Goal: Information Seeking & Learning: Learn about a topic

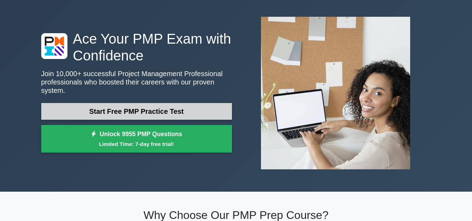
click at [146, 112] on link "Start Free PMP Practice Test" at bounding box center [136, 111] width 191 height 17
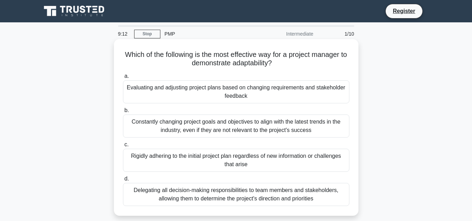
click at [232, 87] on div "Evaluating and adjusting project plans based on changing requirements and stake…" at bounding box center [236, 91] width 226 height 23
click at [123, 79] on input "a. Evaluating and adjusting project plans based on changing requirements and st…" at bounding box center [123, 76] width 0 height 5
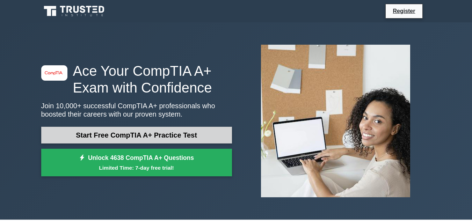
click at [155, 132] on link "Start Free CompTIA A+ Practice Test" at bounding box center [136, 135] width 191 height 17
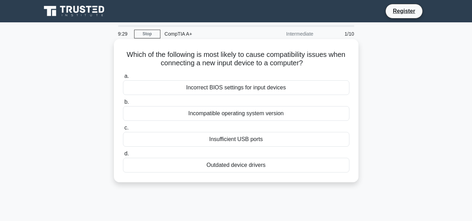
click at [218, 88] on div "Incorrect BIOS settings for input devices" at bounding box center [236, 87] width 226 height 15
click at [123, 79] on input "a. Incorrect BIOS settings for input devices" at bounding box center [123, 76] width 0 height 5
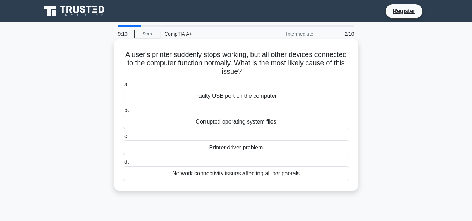
click at [265, 176] on div "Network connectivity issues affecting all peripherals" at bounding box center [236, 173] width 226 height 15
click at [123, 165] on input "d. Network connectivity issues affecting all peripherals" at bounding box center [123, 162] width 0 height 5
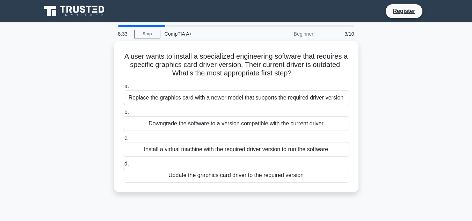
click at [265, 176] on div "Update the graphics card driver to the required version" at bounding box center [236, 175] width 226 height 15
click at [123, 166] on input "d. Update the graphics card driver to the required version" at bounding box center [123, 164] width 0 height 5
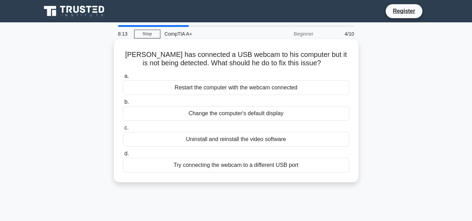
click at [233, 140] on div "Uninstall and reinstall the video software" at bounding box center [236, 139] width 226 height 15
click at [123, 130] on input "c. Uninstall and reinstall the video software" at bounding box center [123, 128] width 0 height 5
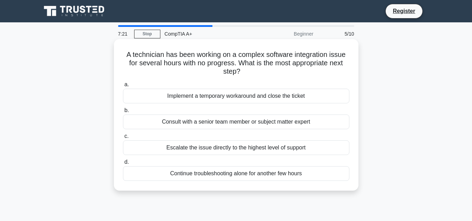
click at [226, 126] on div "Consult with a senior team member or subject matter expert" at bounding box center [236, 122] width 226 height 15
click at [123, 113] on input "b. Consult with a senior team member or subject matter expert" at bounding box center [123, 110] width 0 height 5
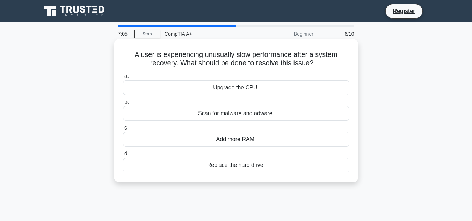
click at [248, 113] on div "Scan for malware and adware." at bounding box center [236, 113] width 226 height 15
click at [123, 104] on input "b. Scan for malware and adware." at bounding box center [123, 102] width 0 height 5
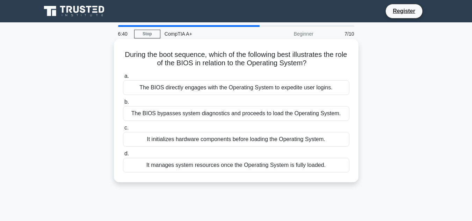
click at [234, 144] on div "It initializes hardware components before loading the Operating System." at bounding box center [236, 139] width 226 height 15
click at [123, 130] on input "c. It initializes hardware components before loading the Operating System." at bounding box center [123, 128] width 0 height 5
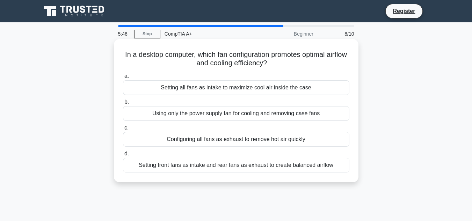
click at [239, 164] on div "Setting front fans as intake and rear fans as exhaust to create balanced airflow" at bounding box center [236, 165] width 226 height 15
click at [123, 156] on input "d. Setting front fans as intake and rear fans as exhaust to create balanced air…" at bounding box center [123, 154] width 0 height 5
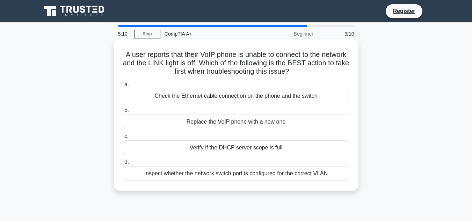
click at [247, 173] on div "Inspect whether the network switch port is configured for the correct VLAN" at bounding box center [236, 173] width 226 height 15
click at [123, 165] on input "d. Inspect whether the network switch port is configured for the correct VLAN" at bounding box center [123, 162] width 0 height 5
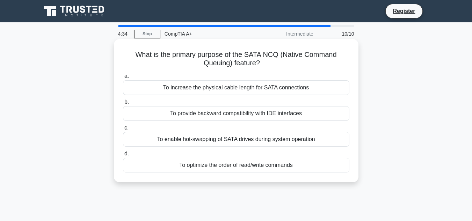
click at [224, 139] on div "To enable hot-swapping of SATA drives during system operation" at bounding box center [236, 139] width 226 height 15
click at [123, 130] on input "c. To enable hot-swapping of SATA drives during system operation" at bounding box center [123, 128] width 0 height 5
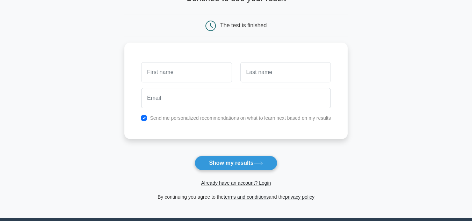
scroll to position [70, 0]
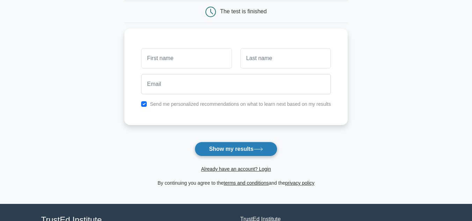
click at [226, 145] on button "Show my results" at bounding box center [236, 149] width 82 height 15
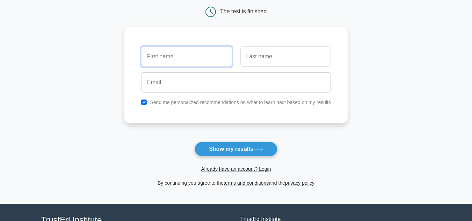
click at [172, 52] on input "text" at bounding box center [186, 56] width 90 height 20
click at [177, 57] on input "text" at bounding box center [186, 56] width 90 height 20
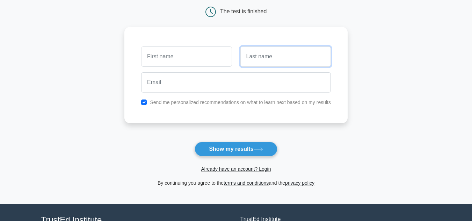
click at [271, 53] on input "text" at bounding box center [285, 56] width 90 height 20
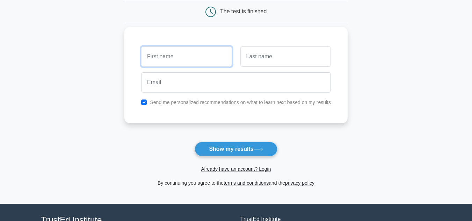
click at [213, 54] on input "text" at bounding box center [186, 56] width 90 height 20
type input "tumelo"
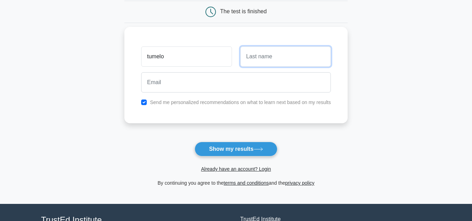
click at [296, 63] on input "text" at bounding box center [285, 56] width 90 height 20
type input "basiame"
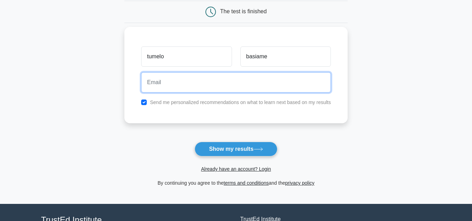
click at [159, 82] on input "email" at bounding box center [236, 82] width 190 height 20
type input "tbasiame@cca.co.bw"
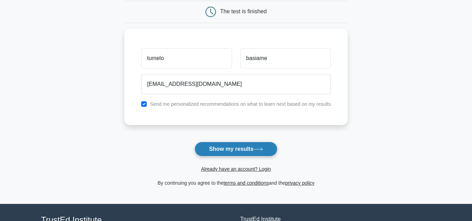
click at [225, 145] on button "Show my results" at bounding box center [236, 149] width 82 height 15
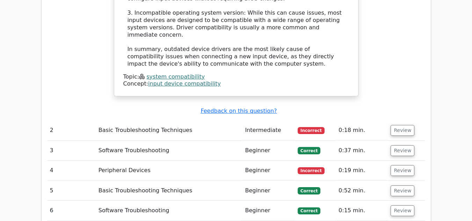
scroll to position [908, 0]
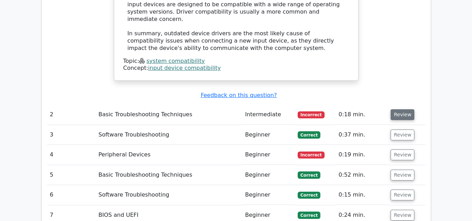
click at [399, 109] on button "Review" at bounding box center [402, 114] width 24 height 11
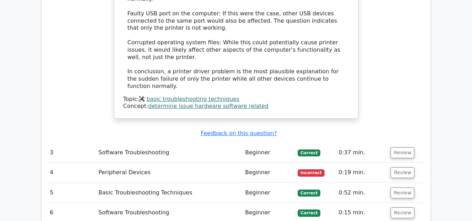
scroll to position [1327, 0]
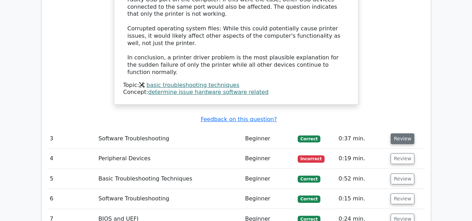
click at [399, 133] on button "Review" at bounding box center [402, 138] width 24 height 11
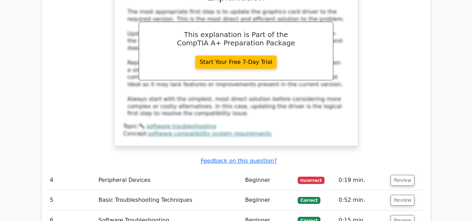
scroll to position [1704, 0]
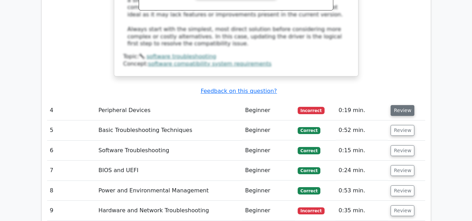
click at [401, 105] on button "Review" at bounding box center [402, 110] width 24 height 11
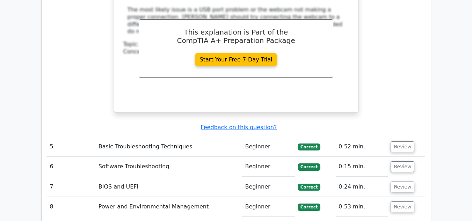
scroll to position [1984, 0]
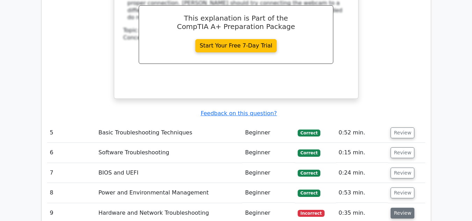
click at [402, 208] on button "Review" at bounding box center [402, 213] width 24 height 11
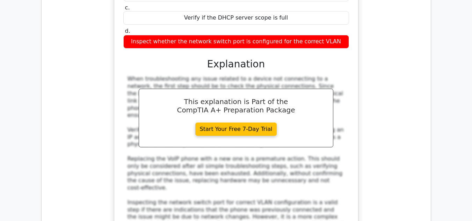
scroll to position [2305, 0]
